Goal: Information Seeking & Learning: Learn about a topic

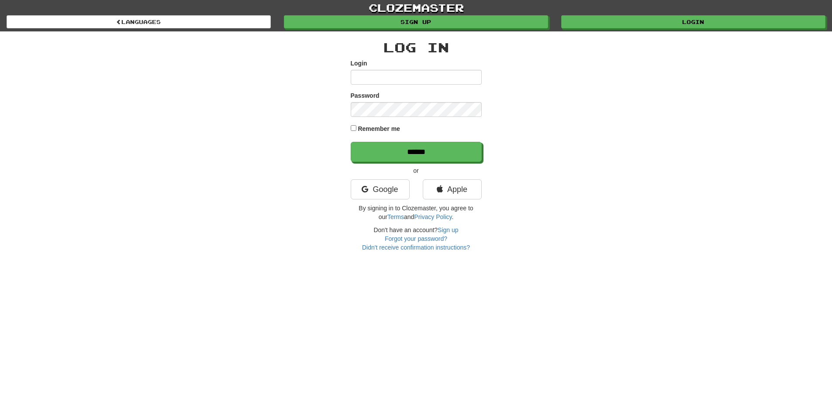
click at [385, 75] on input "Login" at bounding box center [416, 77] width 131 height 15
type input "**********"
click at [351, 142] on input "******" at bounding box center [416, 152] width 131 height 20
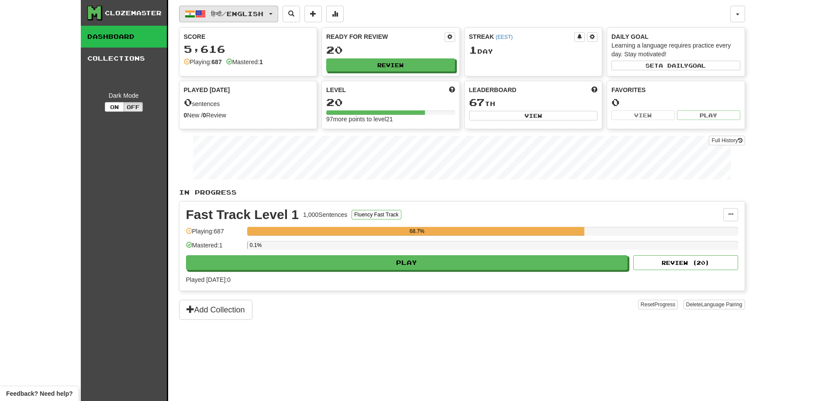
click at [262, 17] on span "हिन्दी / English" at bounding box center [237, 13] width 52 height 7
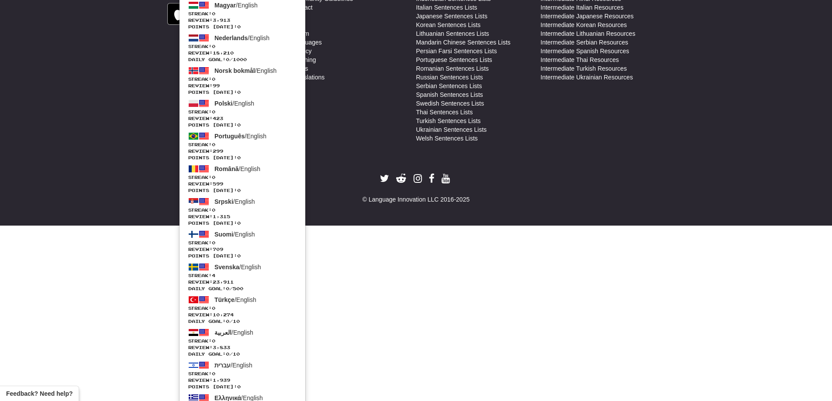
scroll to position [696, 0]
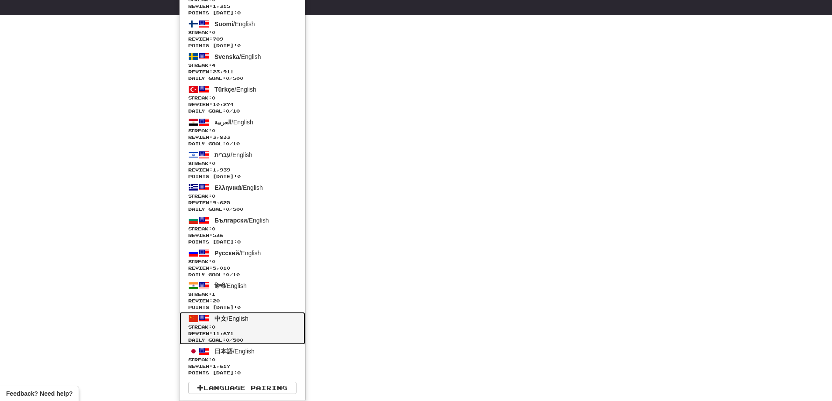
click at [234, 322] on span "中文 / English" at bounding box center [231, 318] width 34 height 7
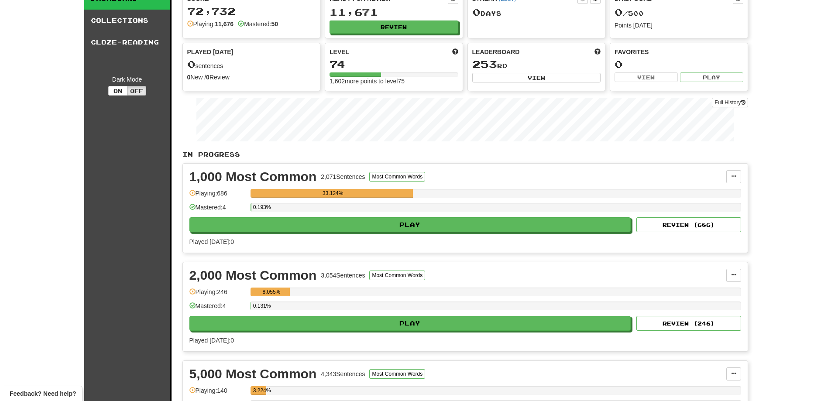
scroll to position [87, 0]
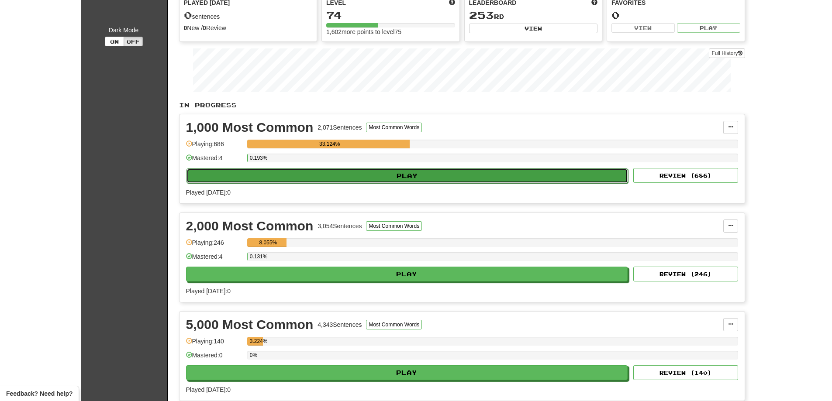
click at [423, 176] on button "Play" at bounding box center [407, 176] width 442 height 15
select select "**"
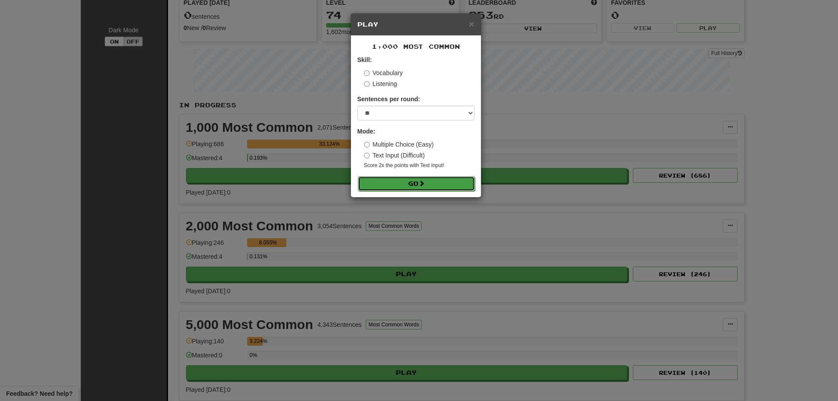
click at [428, 183] on button "Go" at bounding box center [416, 183] width 117 height 15
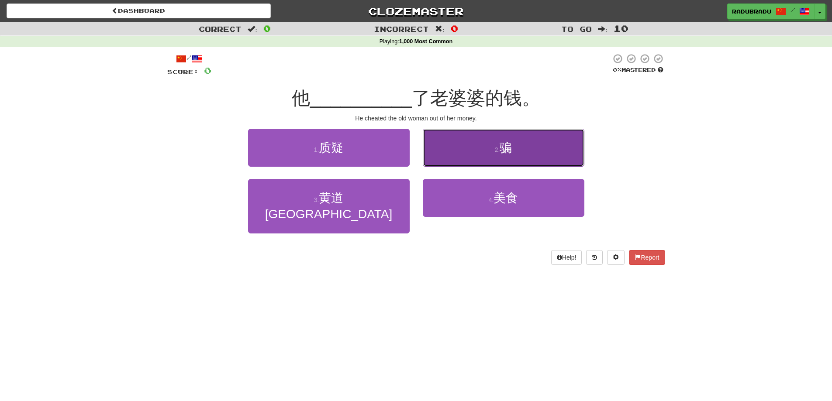
click at [524, 147] on button "2 . 骗" at bounding box center [504, 148] width 162 height 38
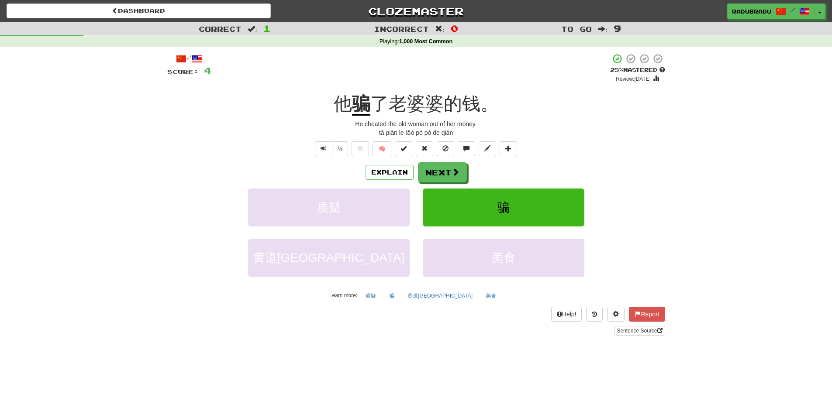
click at [194, 150] on div "½ 🧠" at bounding box center [416, 148] width 498 height 15
click at [322, 152] on button "Text-to-speech controls" at bounding box center [323, 148] width 17 height 15
click at [463, 174] on button "Next" at bounding box center [442, 173] width 49 height 20
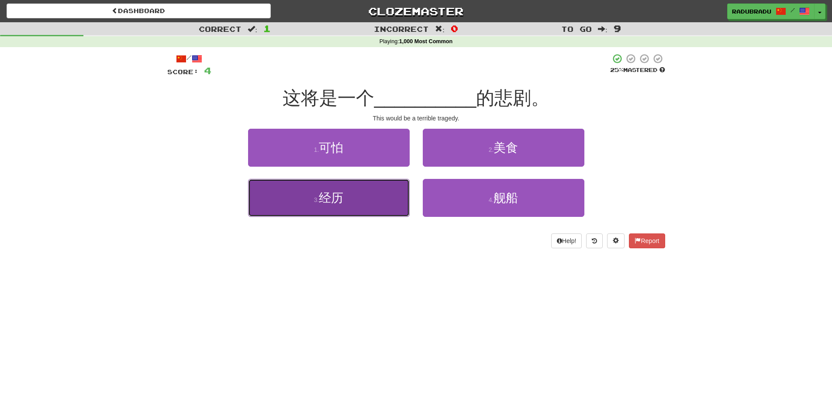
click at [357, 203] on button "3 . 经历" at bounding box center [329, 198] width 162 height 38
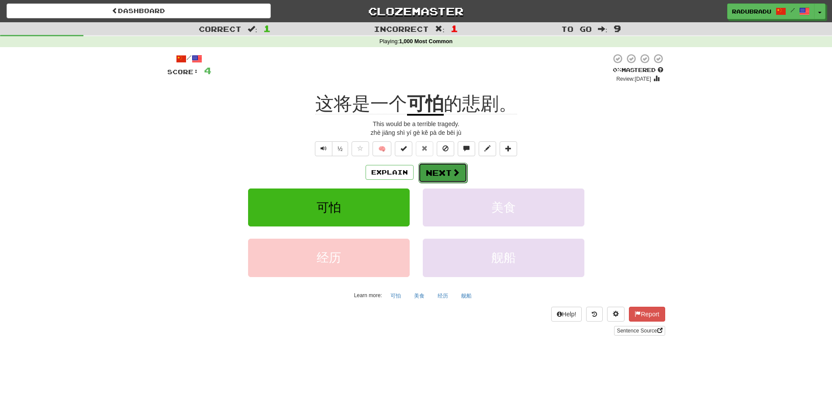
click at [446, 172] on button "Next" at bounding box center [442, 173] width 49 height 20
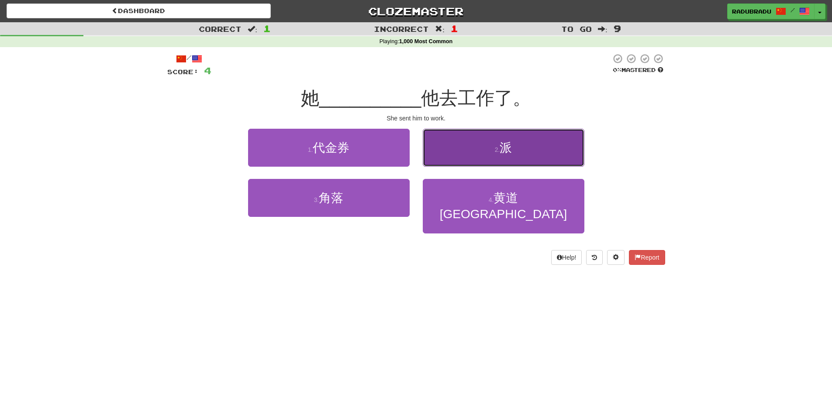
click at [466, 156] on button "2 . 派" at bounding box center [504, 148] width 162 height 38
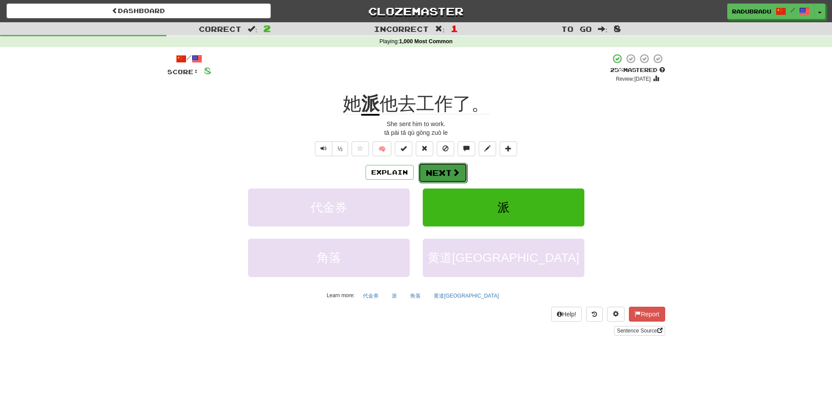
click at [452, 172] on span at bounding box center [456, 173] width 8 height 8
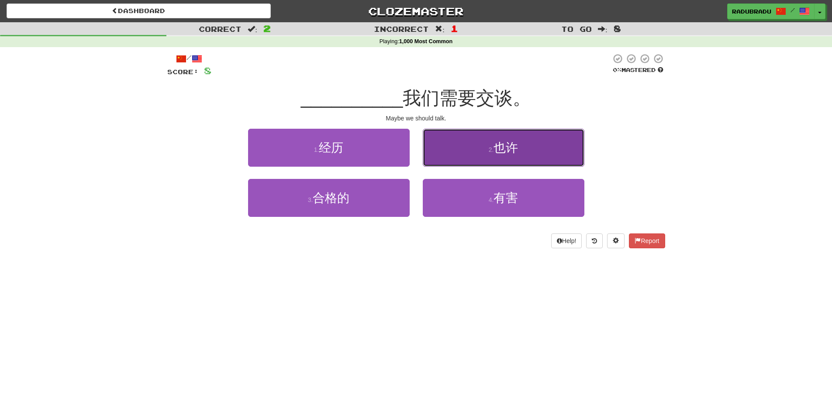
click at [475, 151] on button "2 . 也许" at bounding box center [504, 148] width 162 height 38
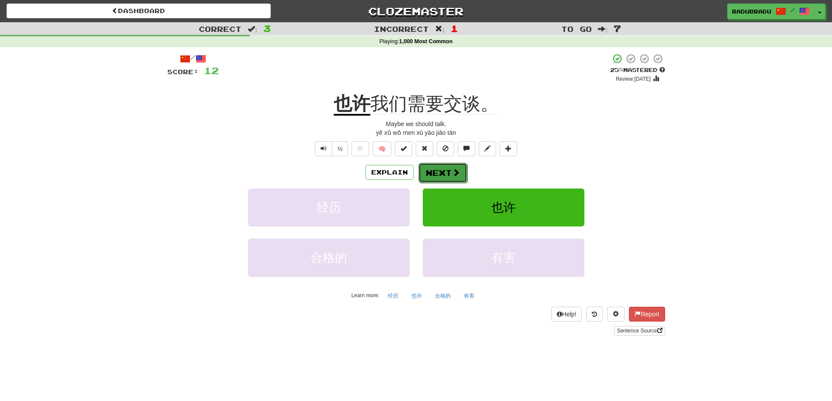
click at [458, 171] on span at bounding box center [456, 173] width 8 height 8
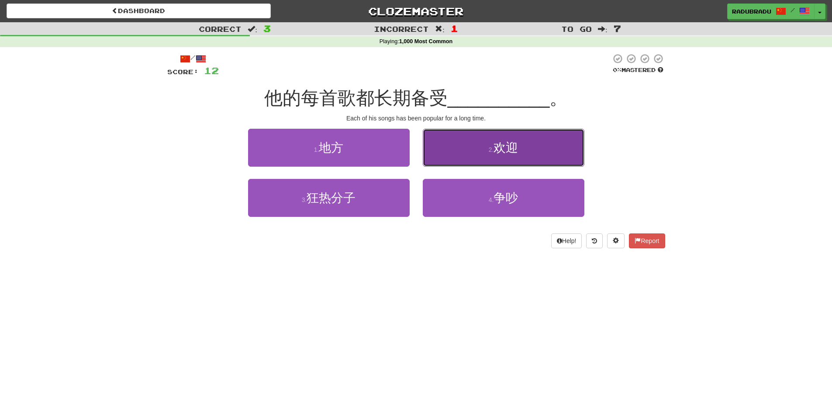
click at [468, 153] on button "2 . 欢迎" at bounding box center [504, 148] width 162 height 38
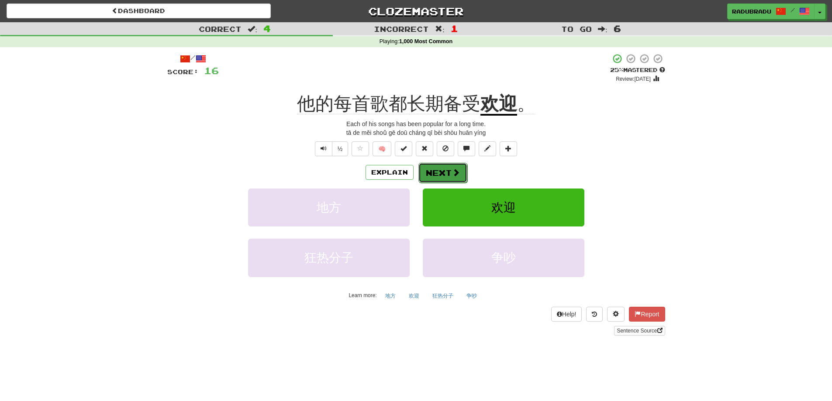
click at [450, 176] on button "Next" at bounding box center [442, 173] width 49 height 20
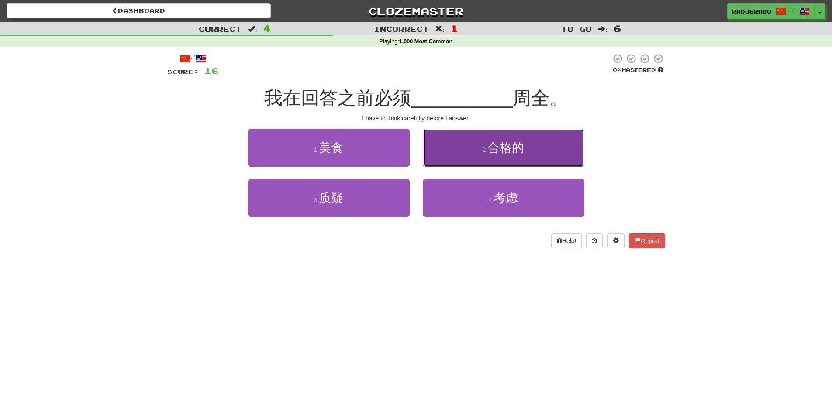
click at [537, 151] on button "2 . 合格的" at bounding box center [504, 148] width 162 height 38
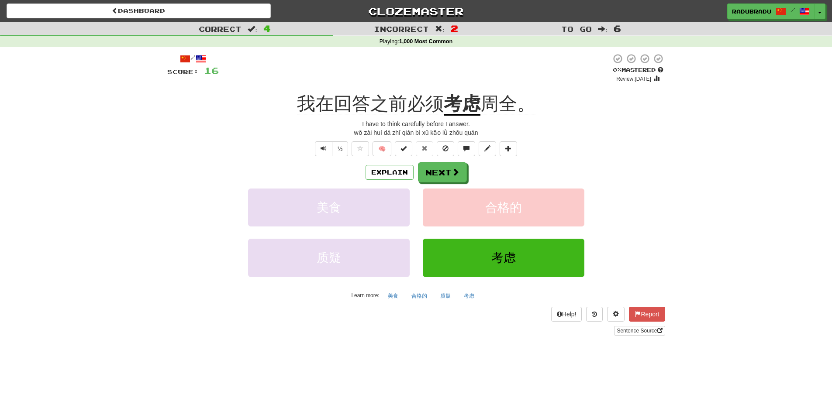
click at [454, 99] on u "考虑" at bounding box center [462, 104] width 37 height 22
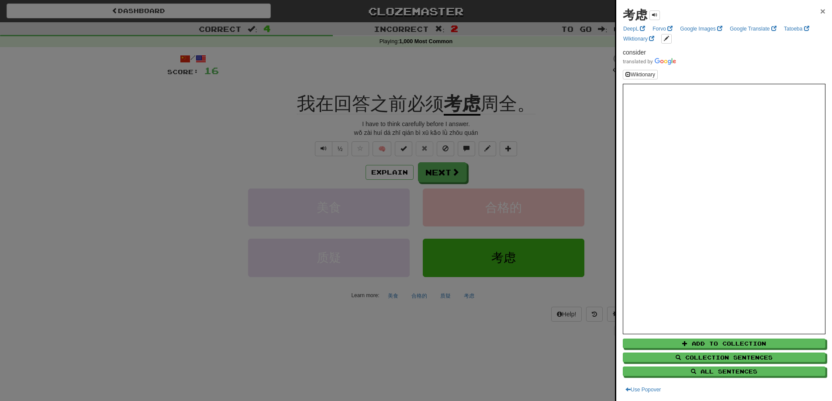
click at [820, 9] on span "×" at bounding box center [822, 11] width 5 height 10
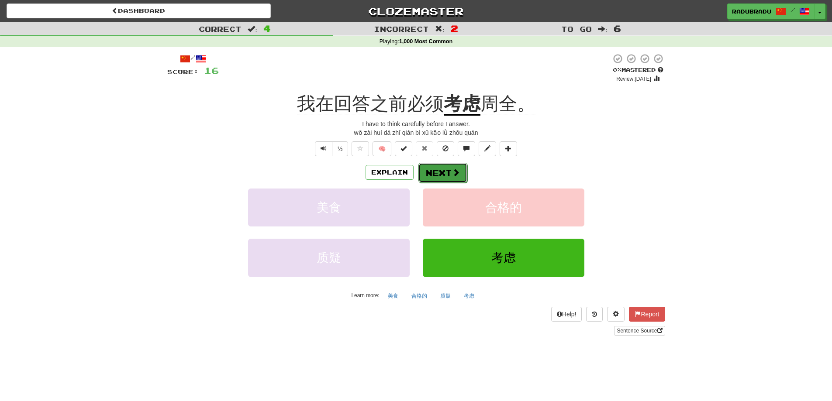
click at [441, 173] on button "Next" at bounding box center [442, 173] width 49 height 20
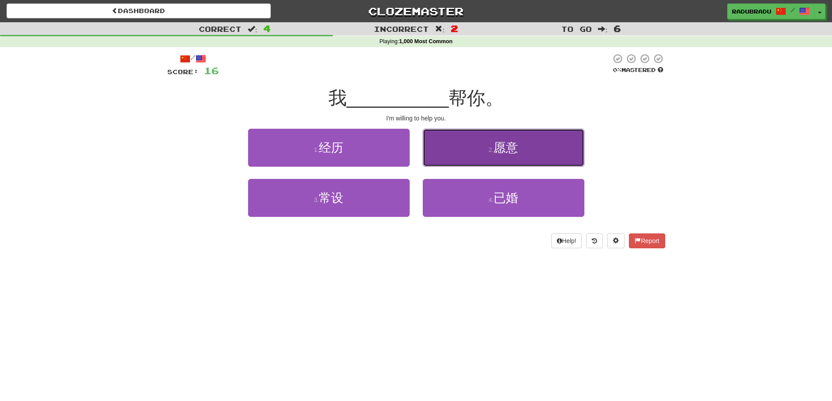
click at [466, 158] on button "2 . 愿意" at bounding box center [504, 148] width 162 height 38
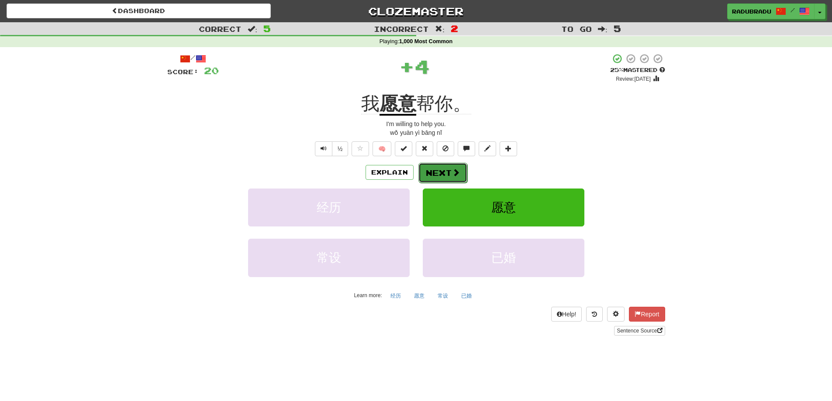
click at [448, 178] on button "Next" at bounding box center [442, 173] width 49 height 20
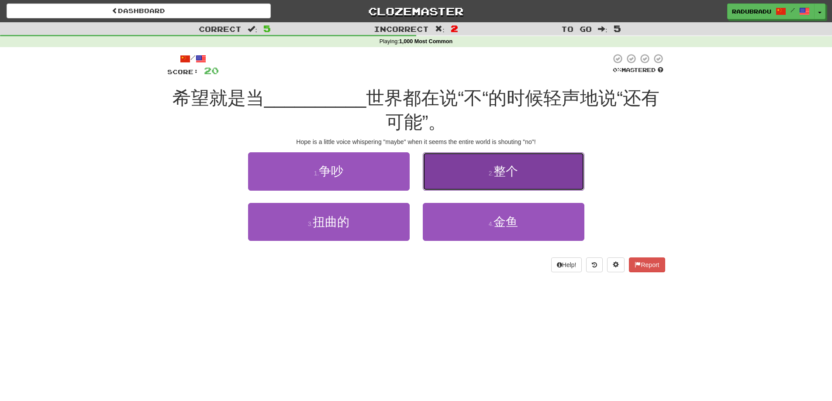
click at [462, 185] on button "2 . 整个" at bounding box center [504, 171] width 162 height 38
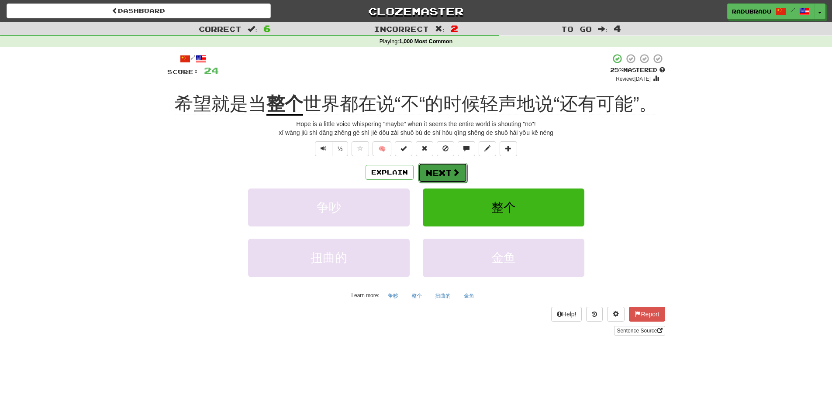
click at [450, 169] on button "Next" at bounding box center [442, 173] width 49 height 20
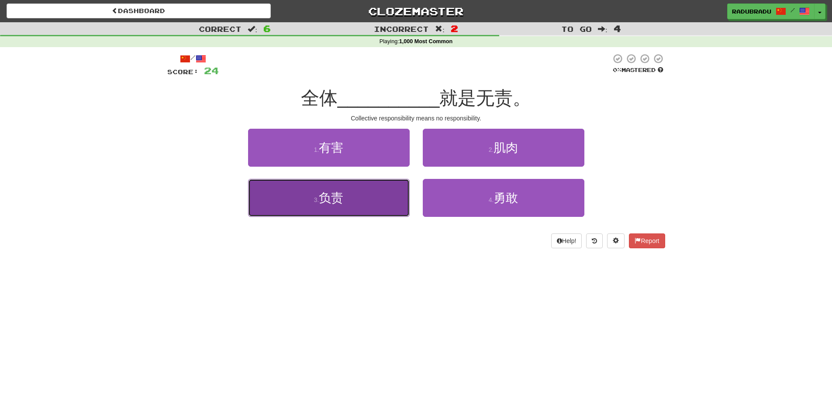
click at [380, 200] on button "3 . 负责" at bounding box center [329, 198] width 162 height 38
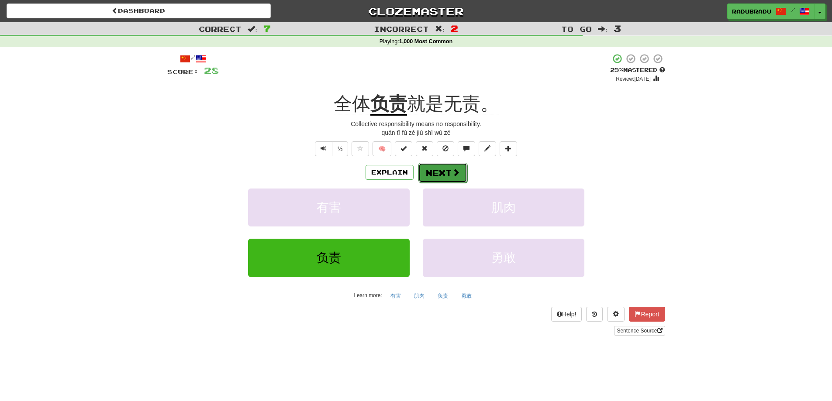
click at [458, 175] on span at bounding box center [456, 173] width 8 height 8
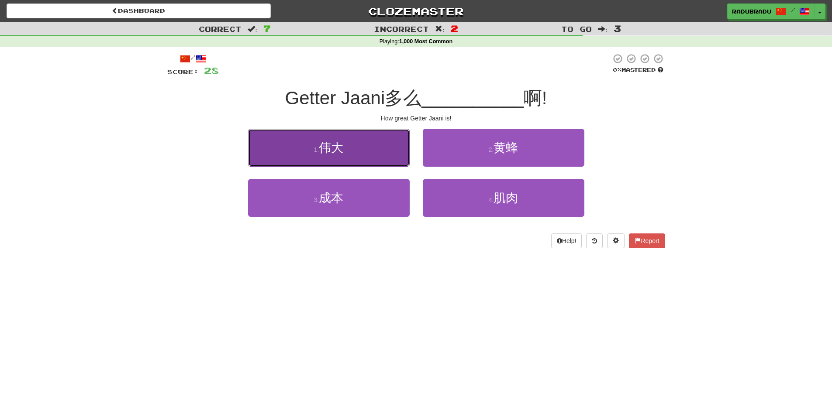
click at [370, 158] on button "1 . 伟大" at bounding box center [329, 148] width 162 height 38
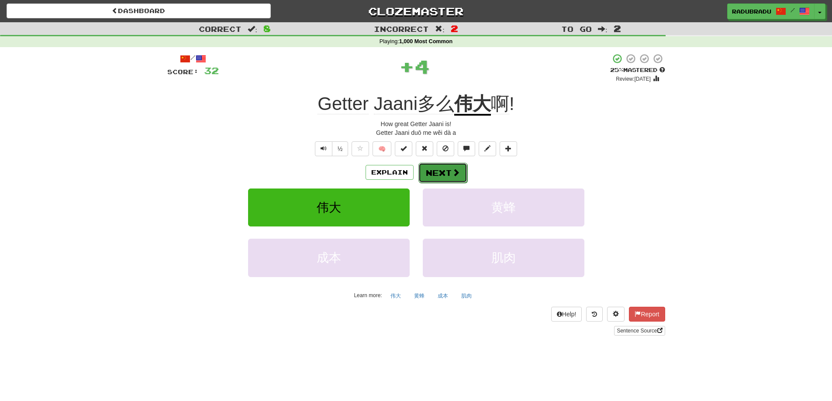
click at [457, 173] on span at bounding box center [456, 173] width 8 height 8
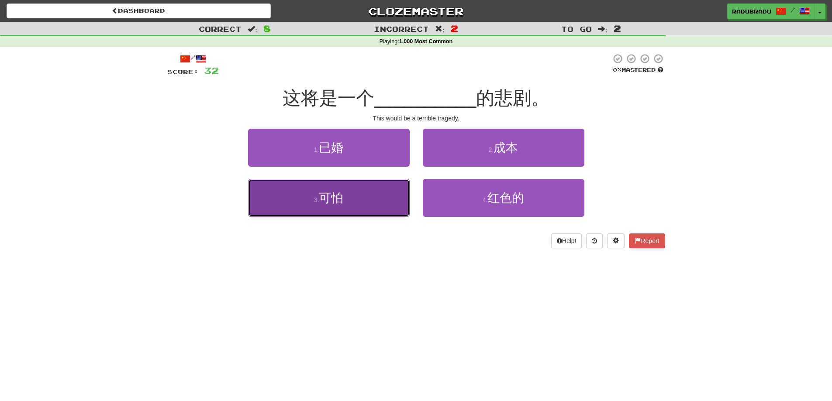
click at [365, 207] on button "3 . 可怕" at bounding box center [329, 198] width 162 height 38
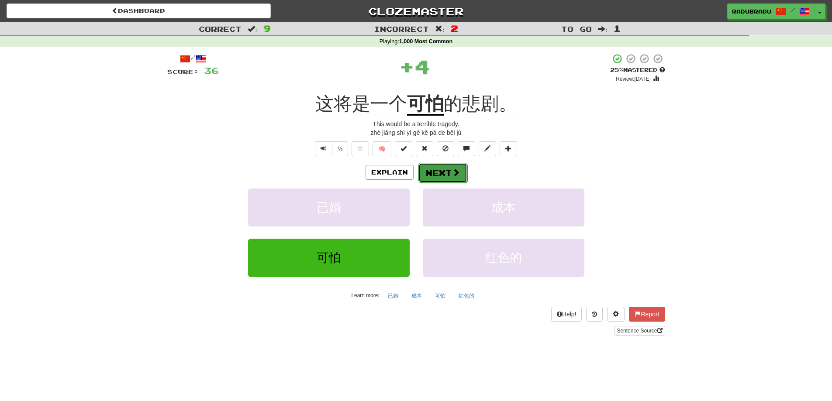
click at [453, 172] on span at bounding box center [456, 173] width 8 height 8
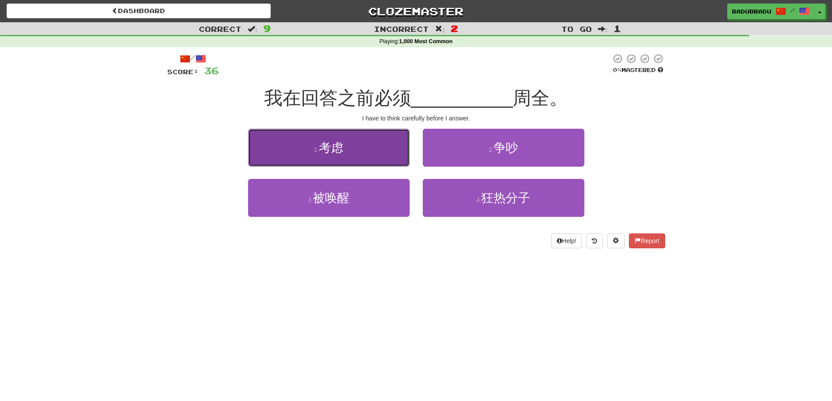
click at [360, 153] on button "1 . 考虑" at bounding box center [329, 148] width 162 height 38
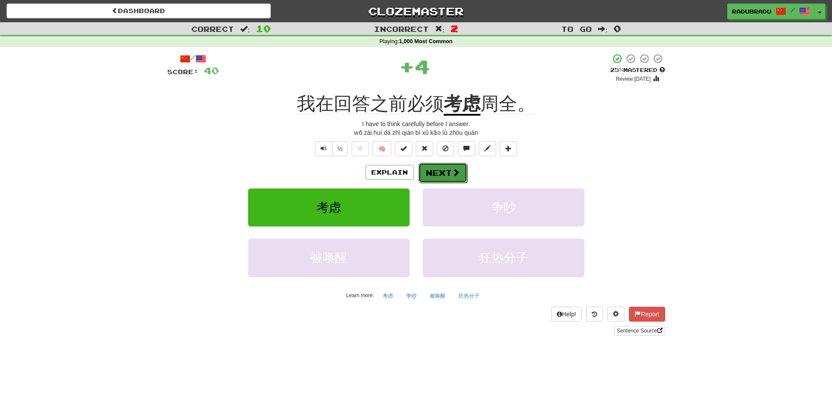
click at [450, 173] on button "Next" at bounding box center [442, 173] width 49 height 20
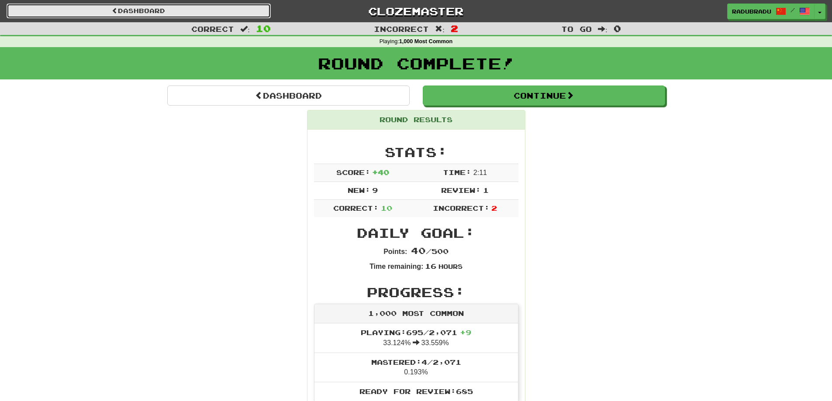
click at [203, 12] on link "Dashboard" at bounding box center [139, 10] width 264 height 15
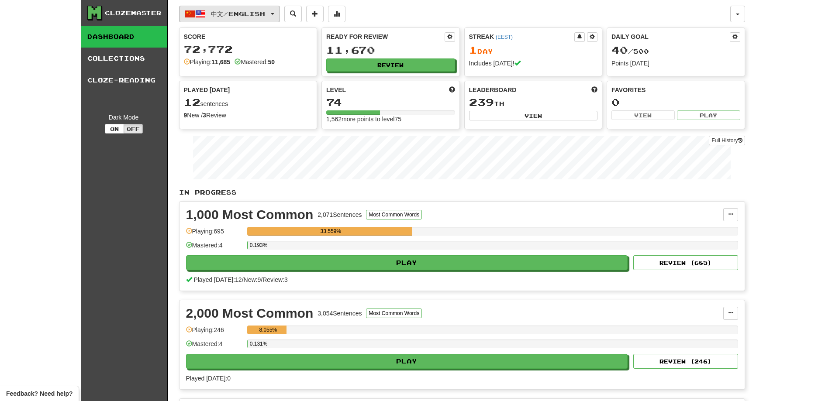
click at [264, 17] on button "中文 / English" at bounding box center [229, 14] width 101 height 17
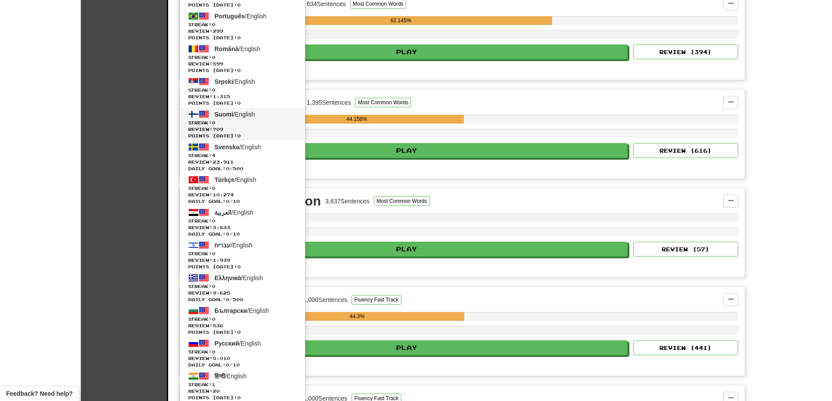
scroll to position [655, 0]
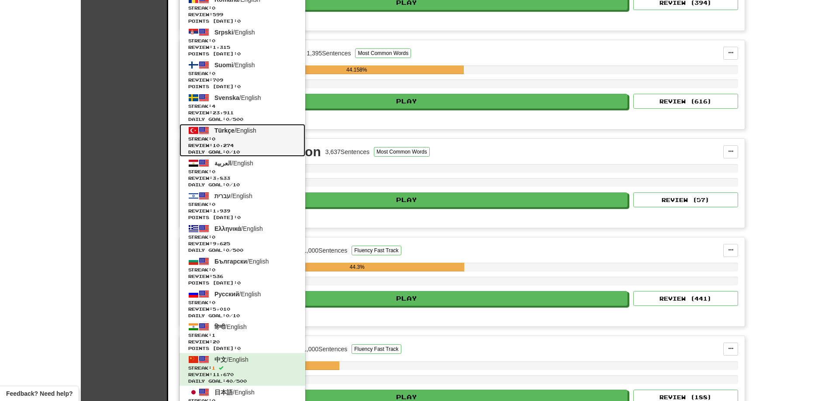
click at [233, 136] on span "Streak: 0" at bounding box center [242, 139] width 108 height 7
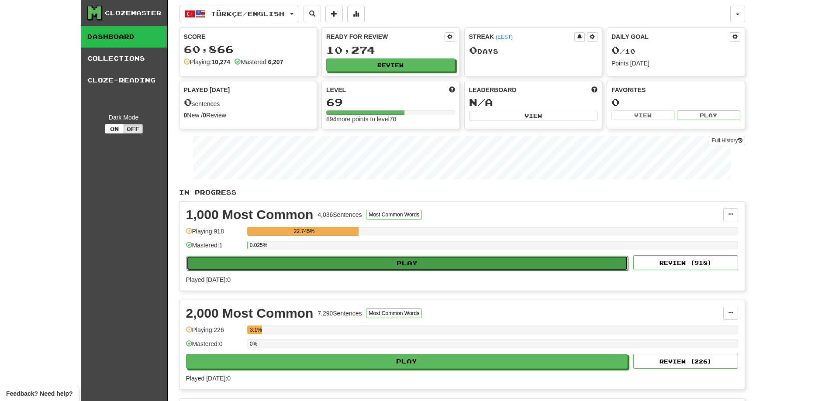
click at [404, 256] on button "Play" at bounding box center [407, 263] width 442 height 15
select select "**"
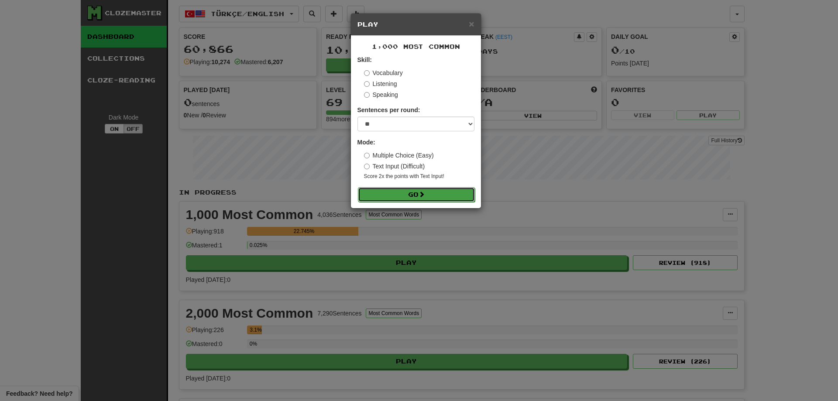
click at [448, 198] on button "Go" at bounding box center [416, 194] width 117 height 15
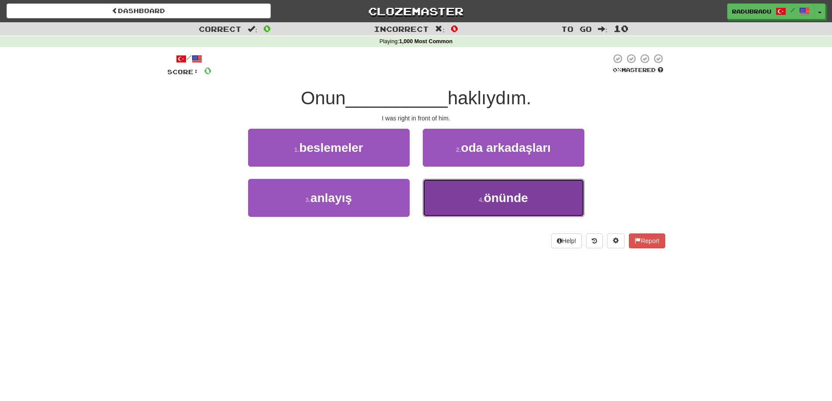
click at [482, 211] on button "4 . önünde" at bounding box center [504, 198] width 162 height 38
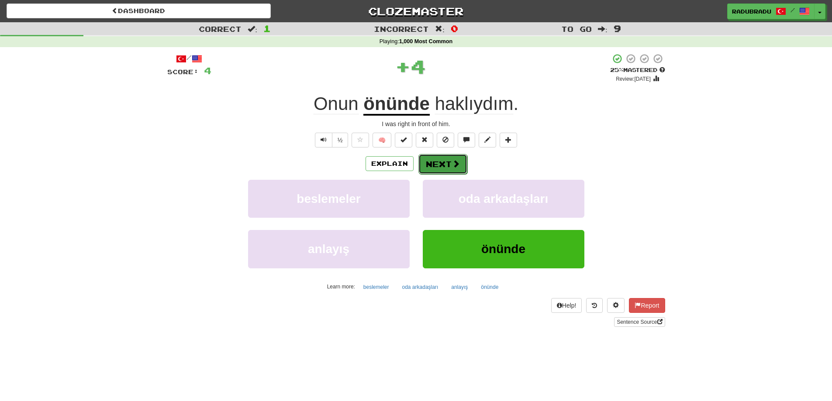
click at [444, 165] on button "Next" at bounding box center [442, 164] width 49 height 20
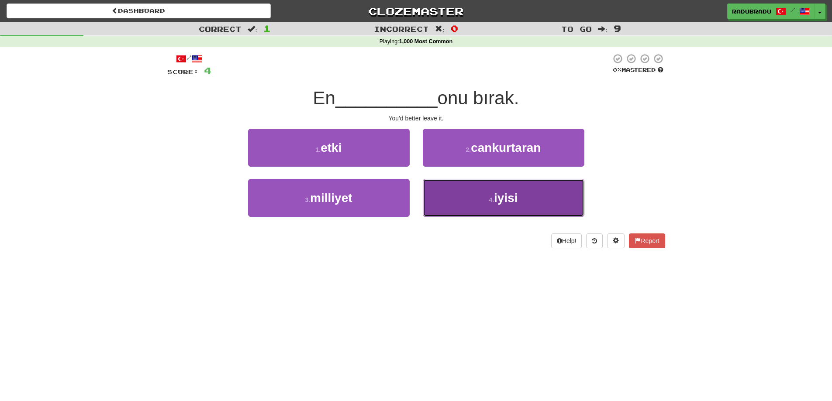
click at [483, 196] on button "4 . iyisi" at bounding box center [504, 198] width 162 height 38
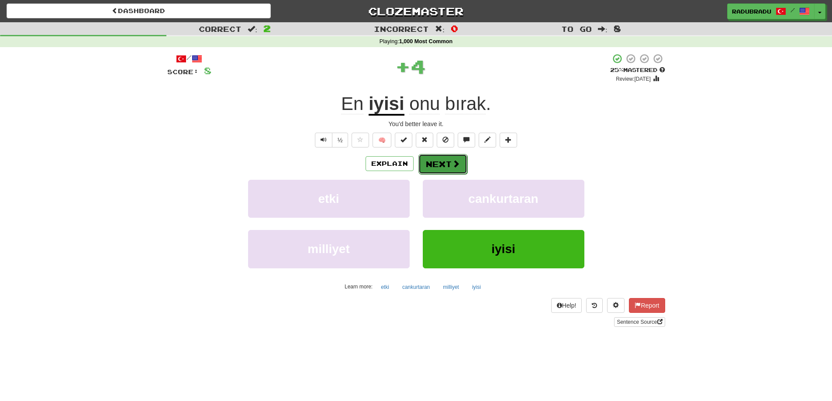
click at [460, 168] on button "Next" at bounding box center [442, 164] width 49 height 20
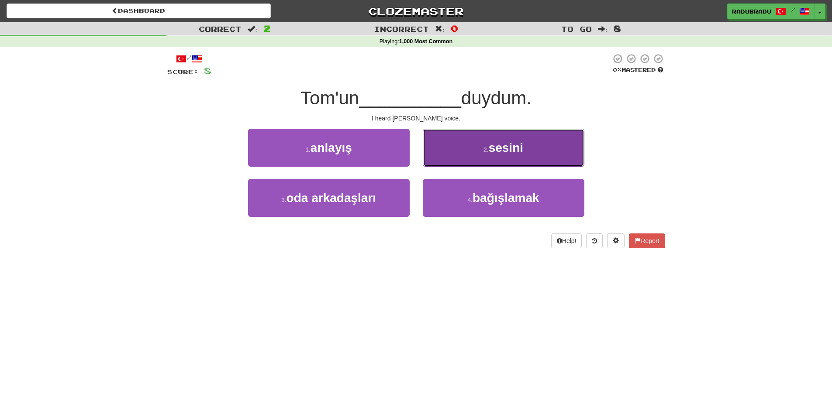
click at [492, 151] on span "sesini" at bounding box center [506, 148] width 34 height 14
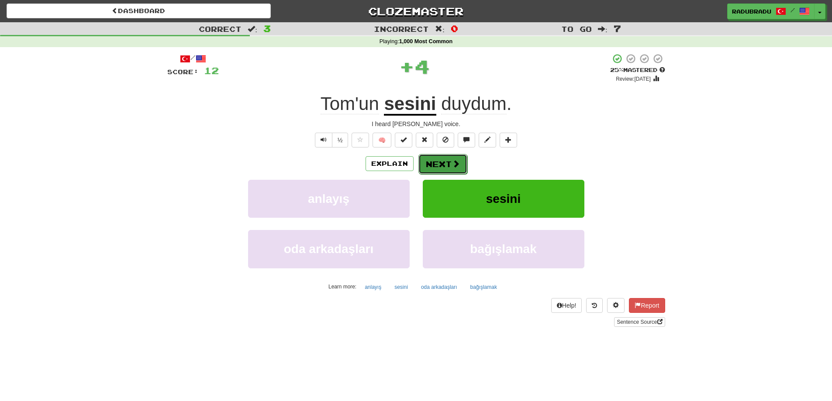
click at [439, 164] on button "Next" at bounding box center [442, 164] width 49 height 20
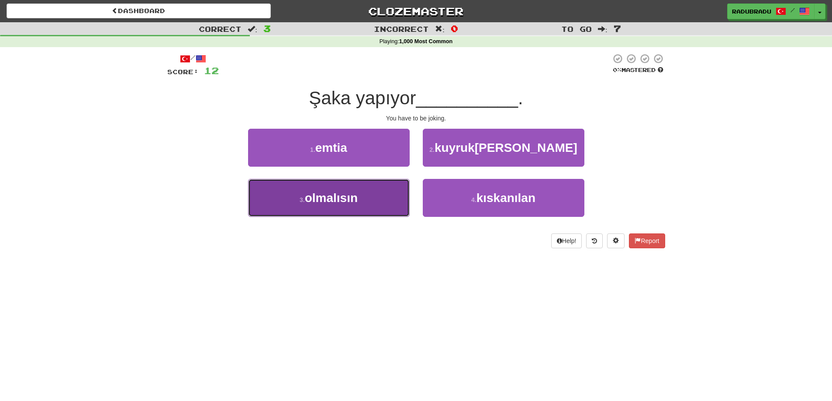
click at [371, 209] on button "3 . olmalısın" at bounding box center [329, 198] width 162 height 38
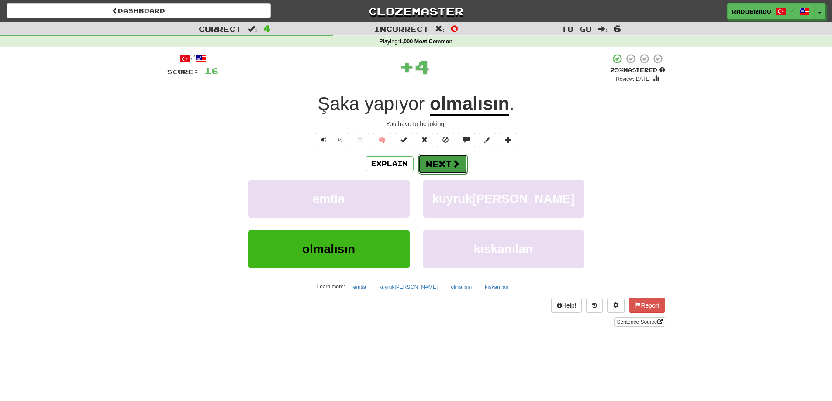
click at [459, 159] on button "Next" at bounding box center [442, 164] width 49 height 20
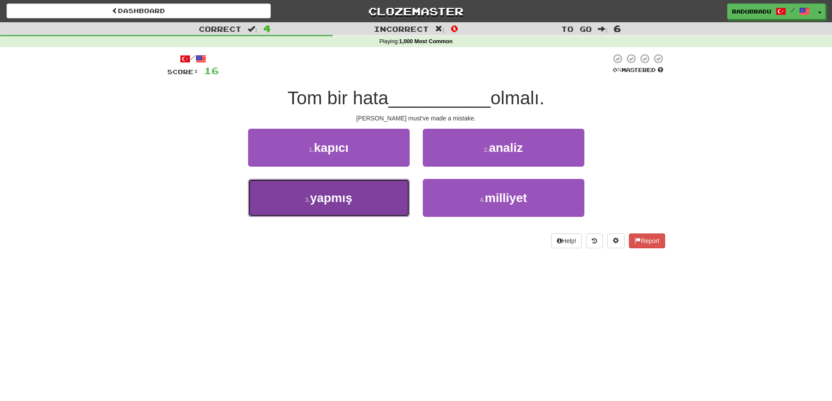
click at [388, 203] on button "3 . yapmış" at bounding box center [329, 198] width 162 height 38
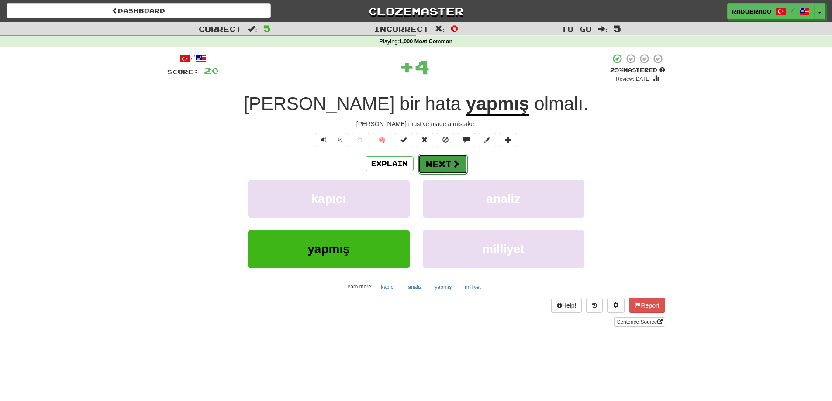
click at [452, 166] on span at bounding box center [456, 164] width 8 height 8
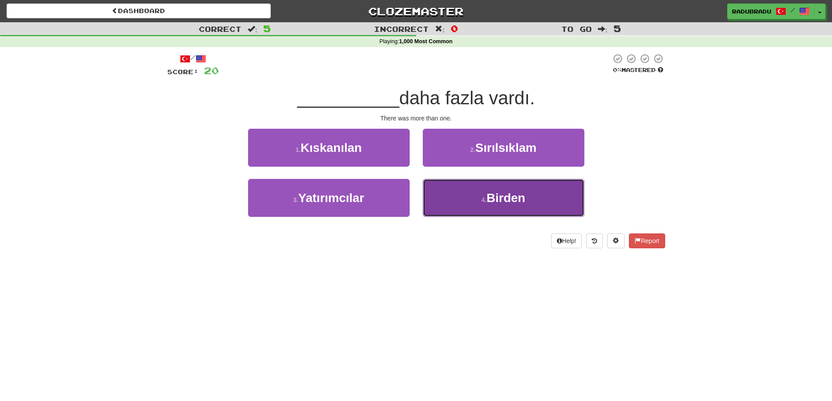
click at [478, 209] on button "4 . Birden" at bounding box center [504, 198] width 162 height 38
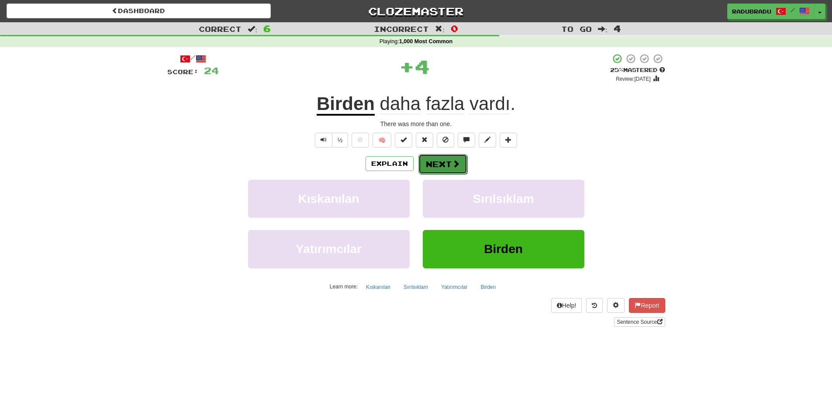
click at [455, 164] on span at bounding box center [456, 164] width 8 height 8
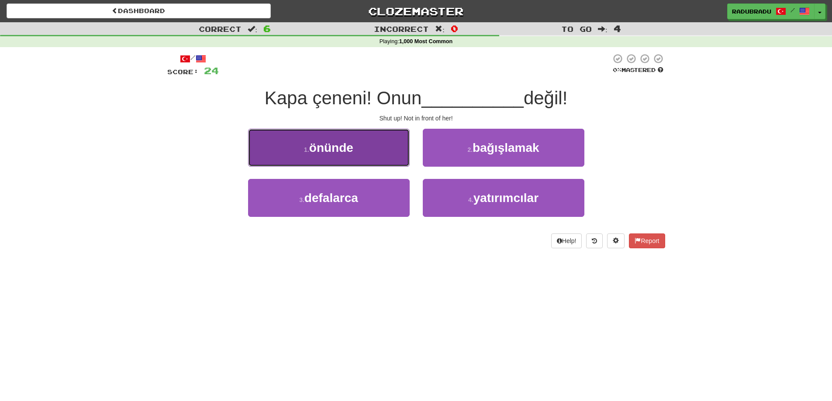
click at [330, 152] on span "önünde" at bounding box center [331, 148] width 44 height 14
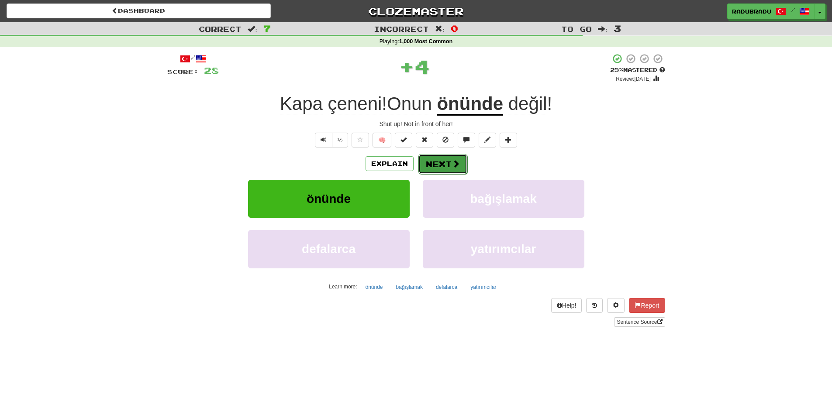
click at [442, 160] on button "Next" at bounding box center [442, 164] width 49 height 20
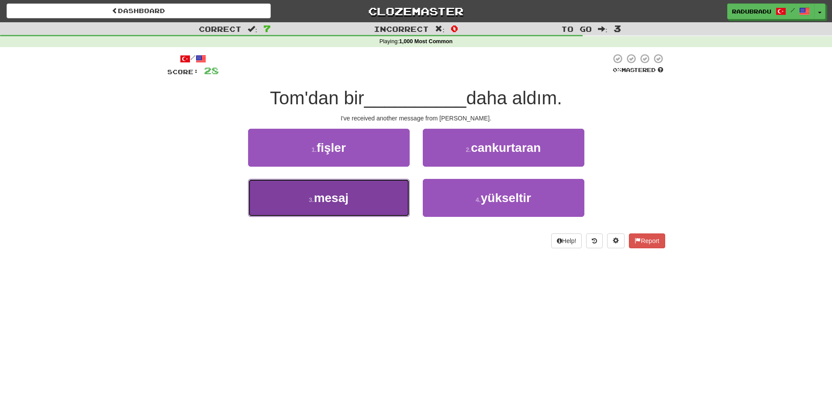
click at [361, 195] on button "3 . mesaj" at bounding box center [329, 198] width 162 height 38
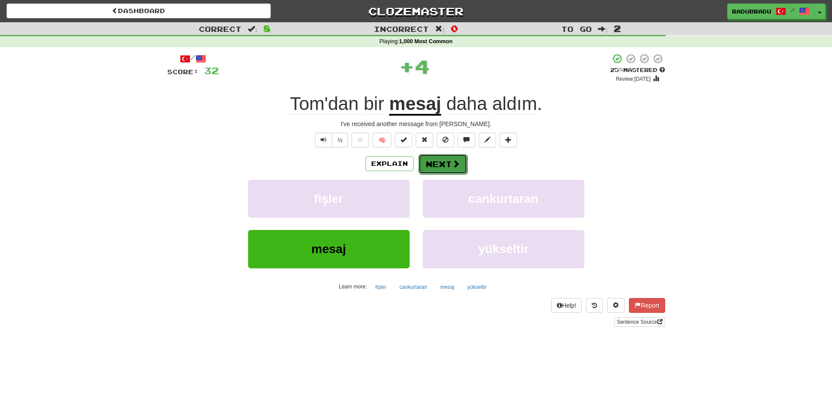
click at [443, 161] on button "Next" at bounding box center [442, 164] width 49 height 20
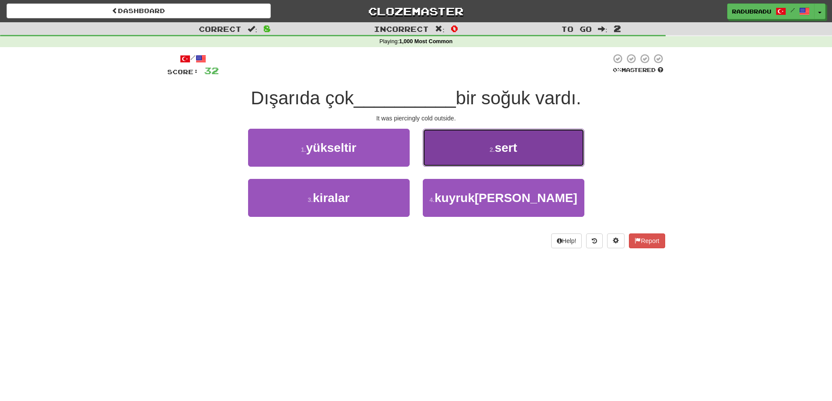
click at [547, 146] on button "2 . sert" at bounding box center [504, 148] width 162 height 38
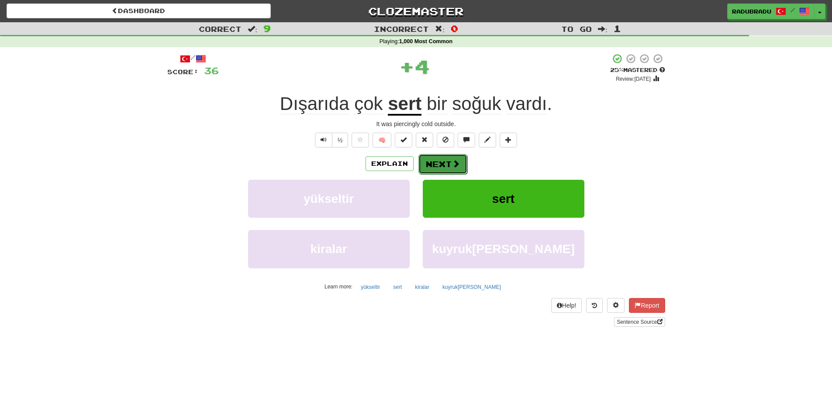
click at [454, 165] on span at bounding box center [456, 164] width 8 height 8
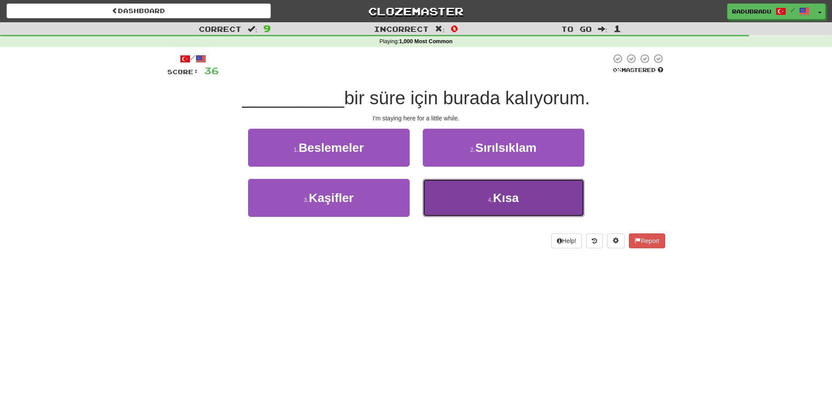
click at [463, 196] on button "4 . [GEOGRAPHIC_DATA]" at bounding box center [504, 198] width 162 height 38
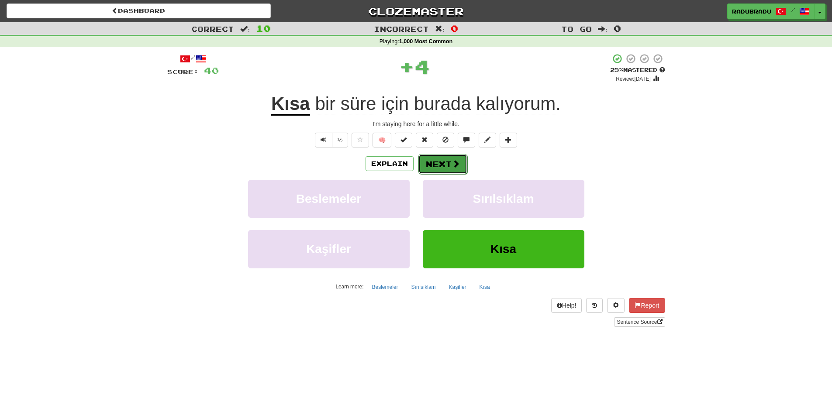
click at [448, 162] on button "Next" at bounding box center [442, 164] width 49 height 20
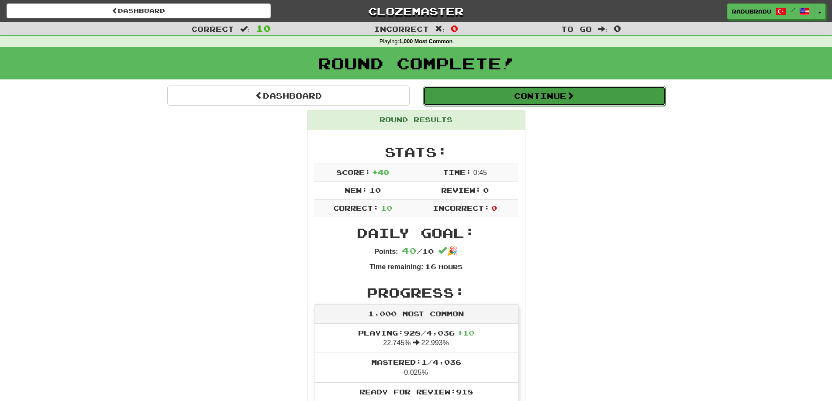
click at [506, 94] on button "Continue" at bounding box center [544, 96] width 242 height 20
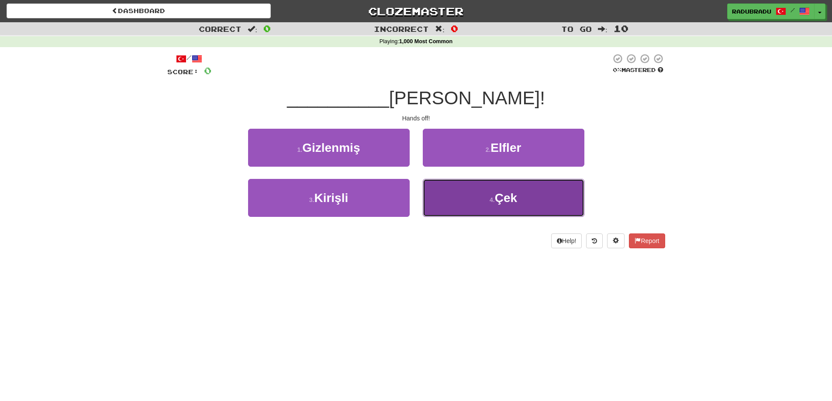
click at [456, 197] on button "4 . Çek" at bounding box center [504, 198] width 162 height 38
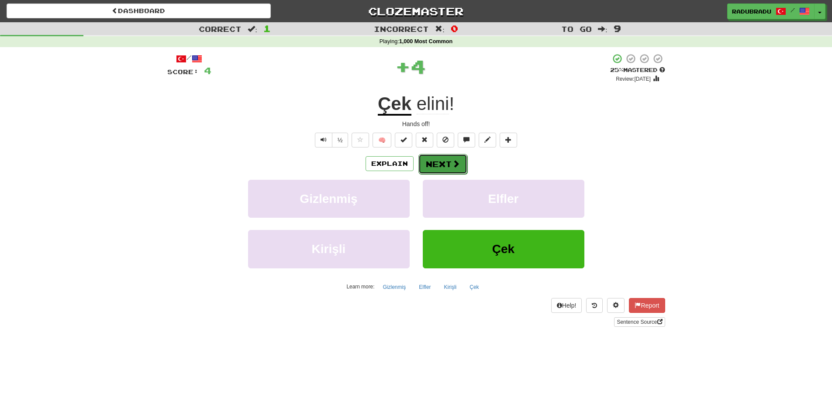
click at [456, 165] on span at bounding box center [456, 164] width 8 height 8
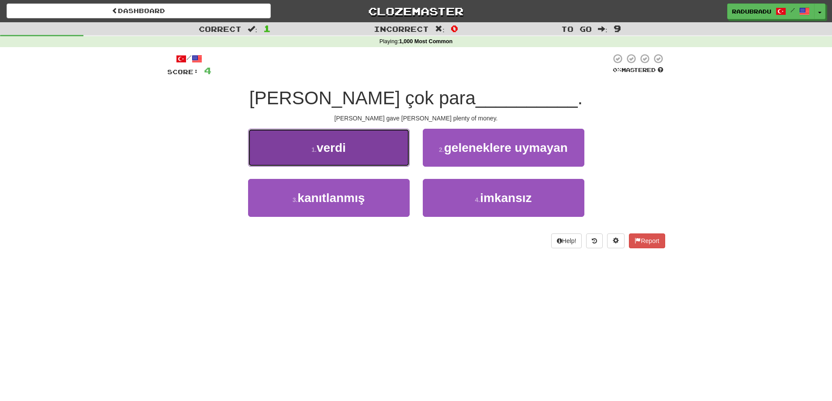
click at [356, 155] on button "1 . verdi" at bounding box center [329, 148] width 162 height 38
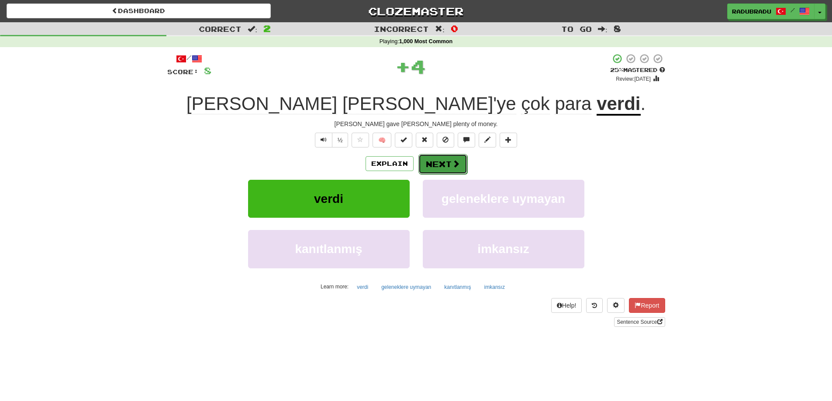
click at [437, 165] on button "Next" at bounding box center [442, 164] width 49 height 20
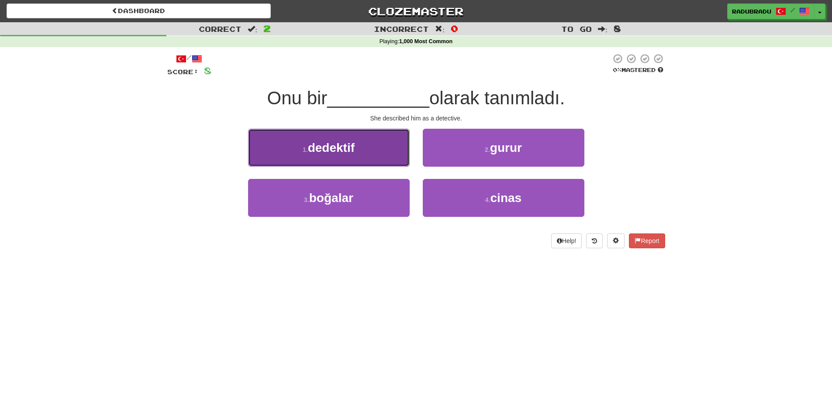
click at [350, 152] on span "dedektif" at bounding box center [331, 148] width 47 height 14
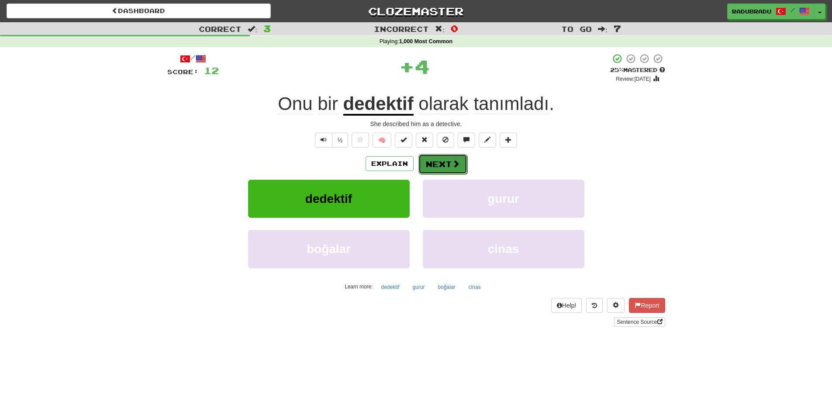
click at [449, 160] on button "Next" at bounding box center [442, 164] width 49 height 20
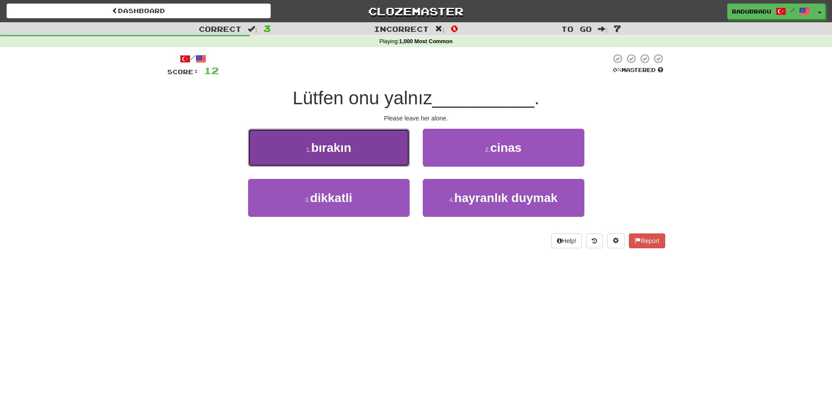
click at [375, 148] on button "1 . bırakın" at bounding box center [329, 148] width 162 height 38
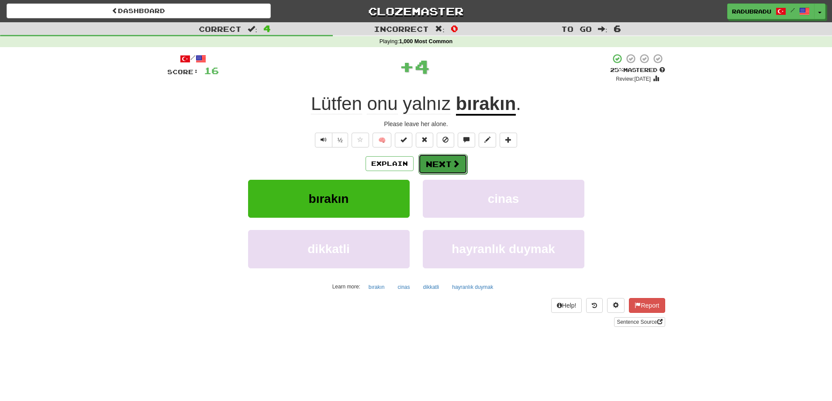
click at [438, 162] on button "Next" at bounding box center [442, 164] width 49 height 20
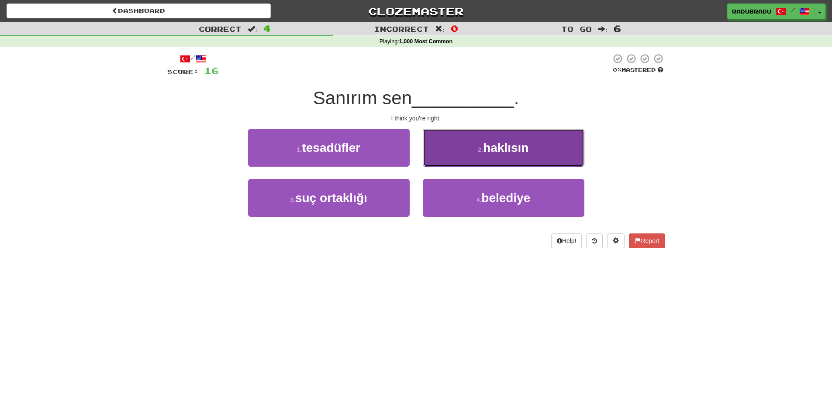
click at [489, 156] on button "2 . haklısın" at bounding box center [504, 148] width 162 height 38
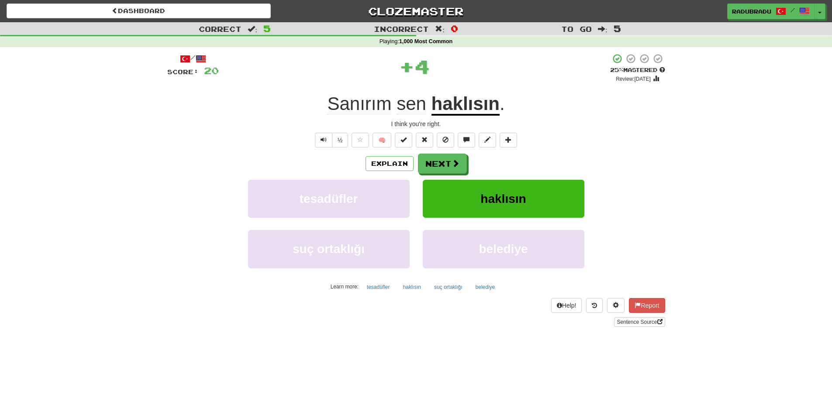
click at [466, 157] on div "Explain Next" at bounding box center [416, 164] width 498 height 20
click at [465, 158] on button "Next" at bounding box center [442, 164] width 49 height 20
